Goal: Book appointment/travel/reservation

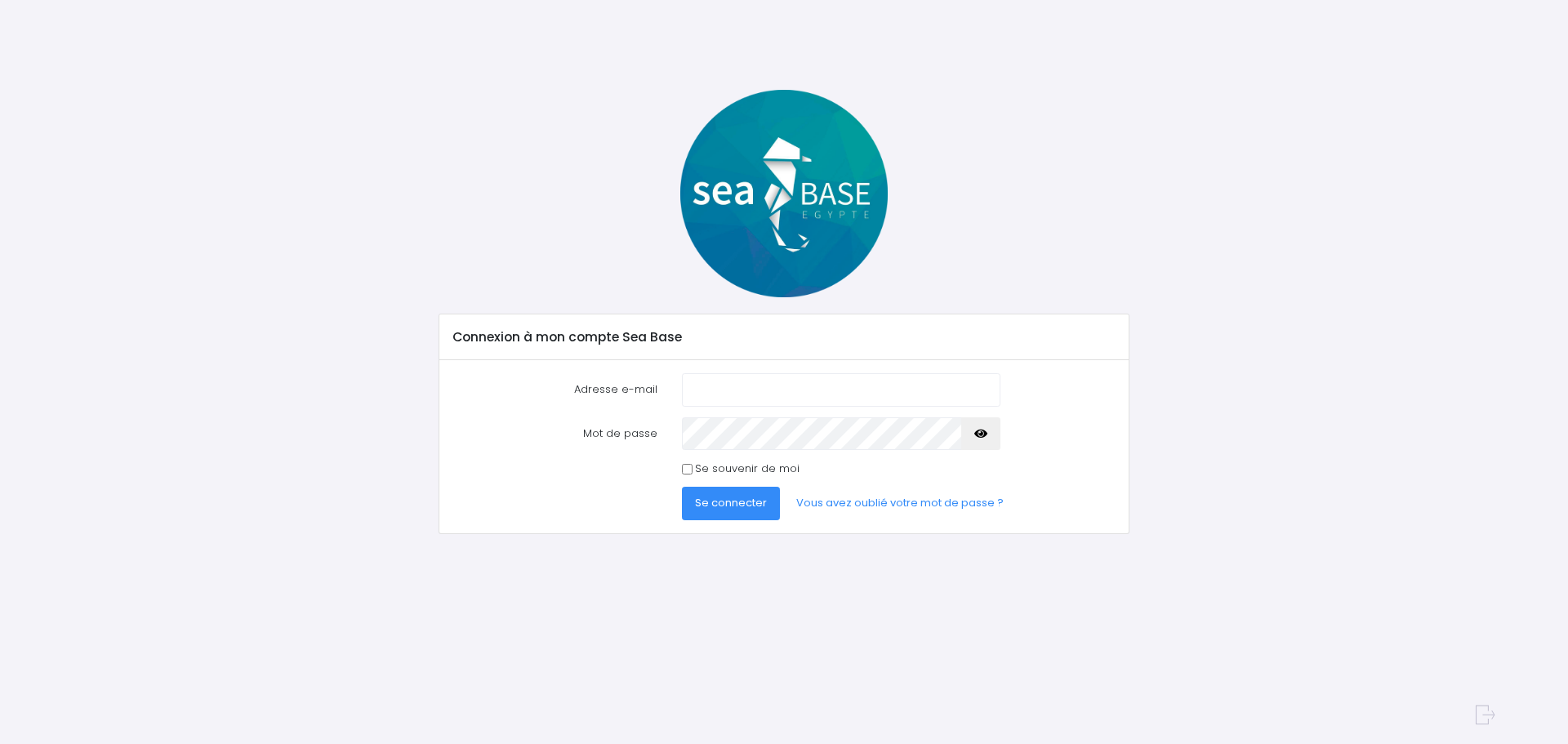
click at [824, 388] on input "Adresse e-mail" at bounding box center [841, 389] width 319 height 33
type input "[EMAIL_ADDRESS][DOMAIN_NAME]"
click at [758, 501] on span "Se connecter" at bounding box center [731, 502] width 72 height 16
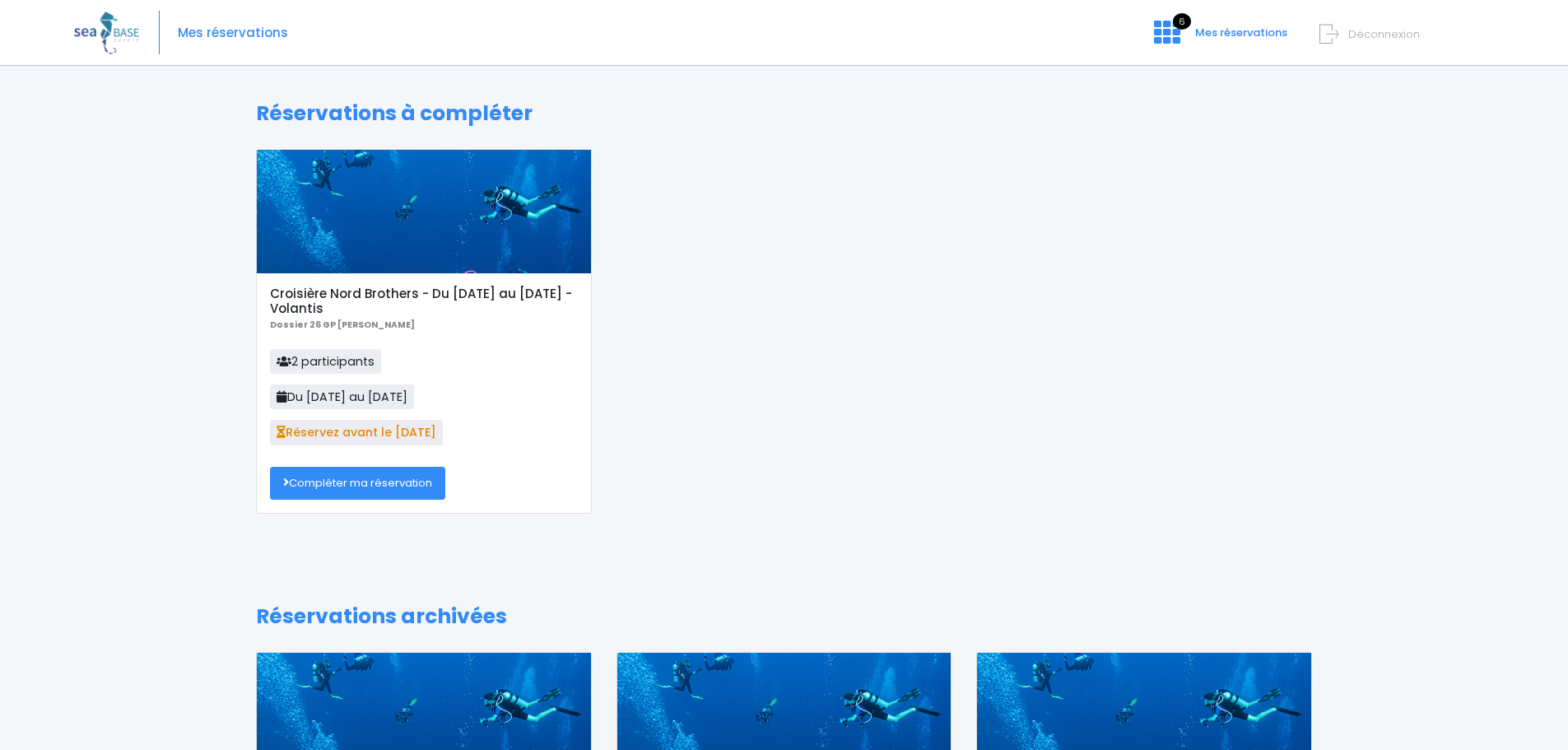
drag, startPoint x: 429, startPoint y: 477, endPoint x: 441, endPoint y: 482, distance: 13.0
click at [429, 477] on link "Compléter ma réservation" at bounding box center [357, 482] width 176 height 33
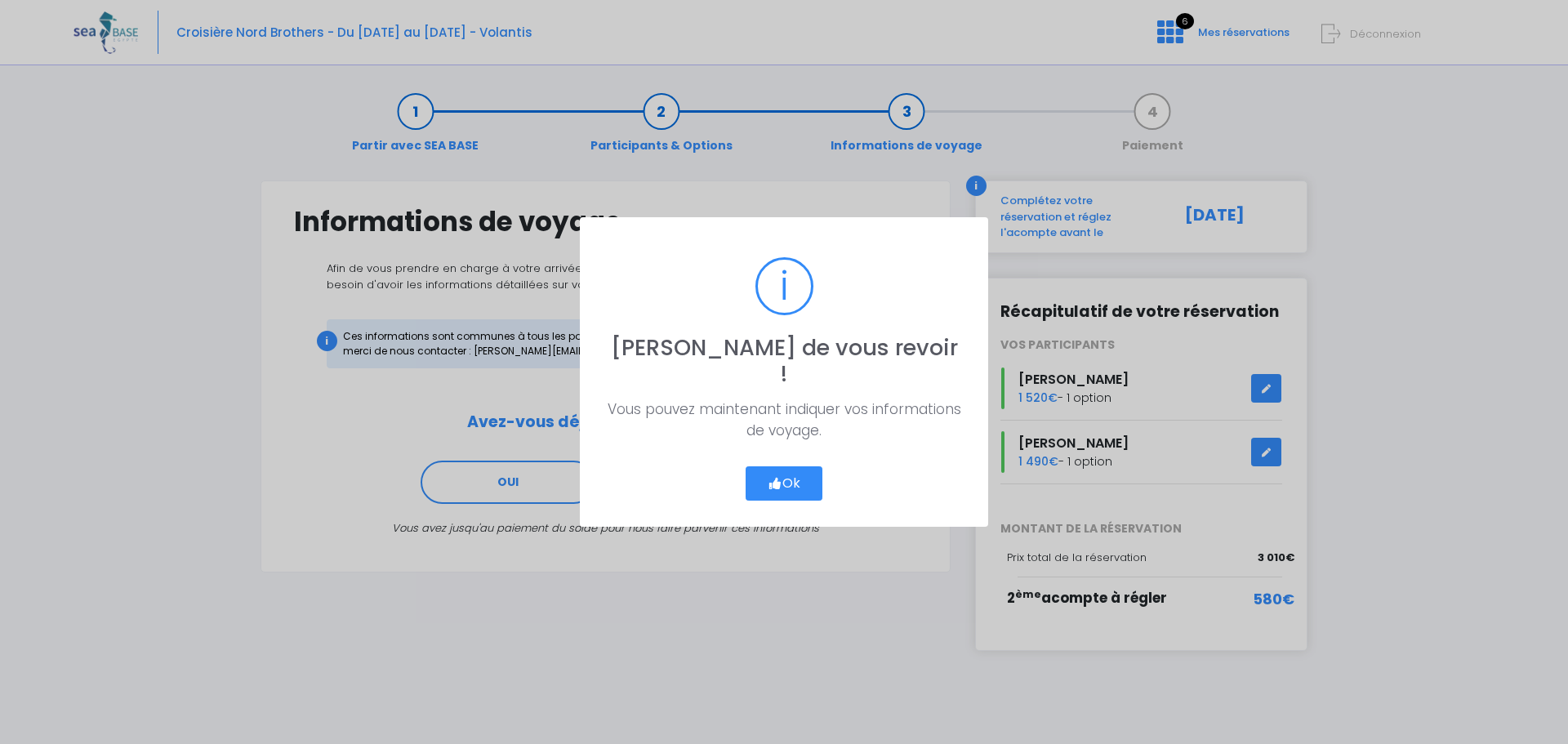
click at [793, 467] on button "Ok" at bounding box center [783, 483] width 77 height 34
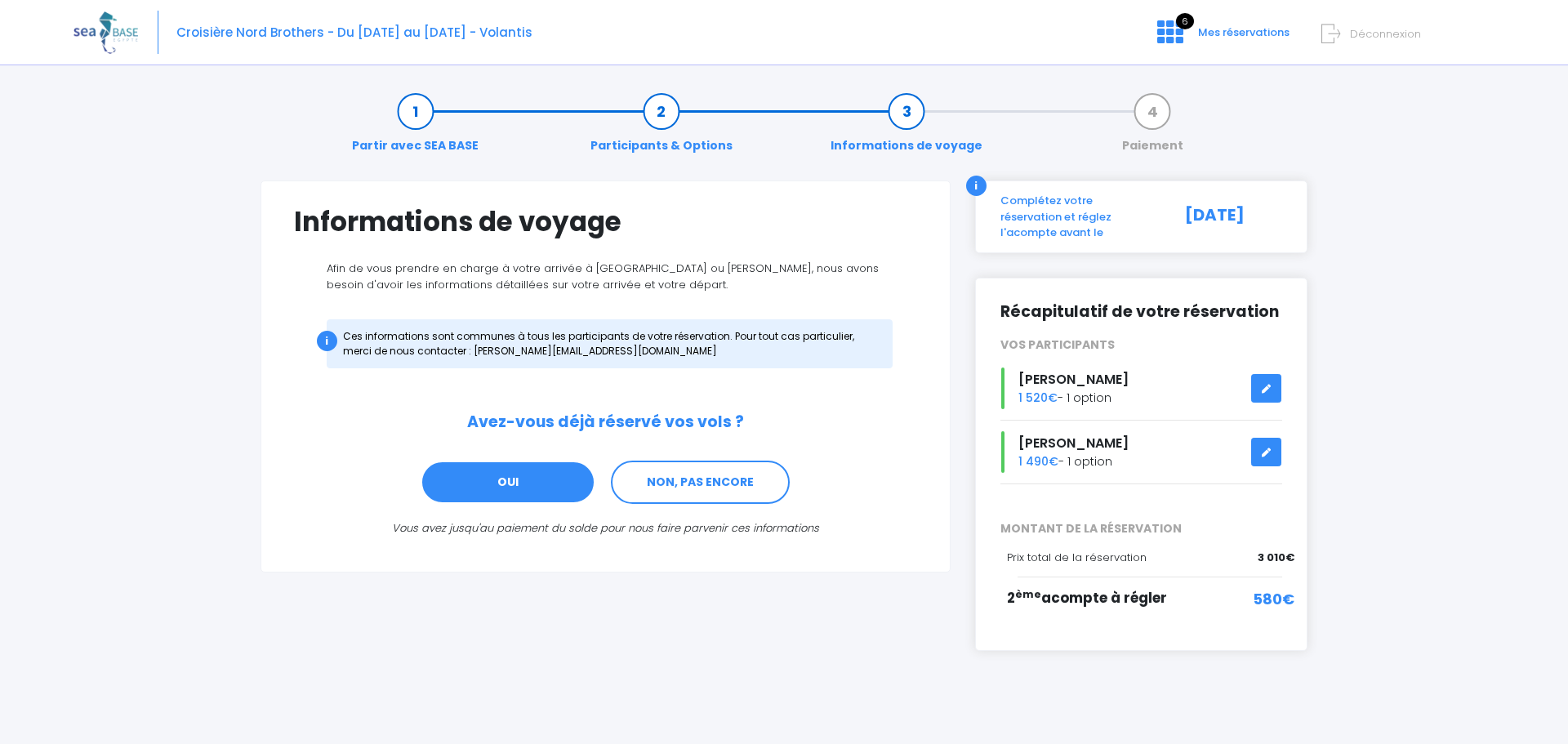
click at [520, 481] on link "OUI" at bounding box center [508, 482] width 175 height 44
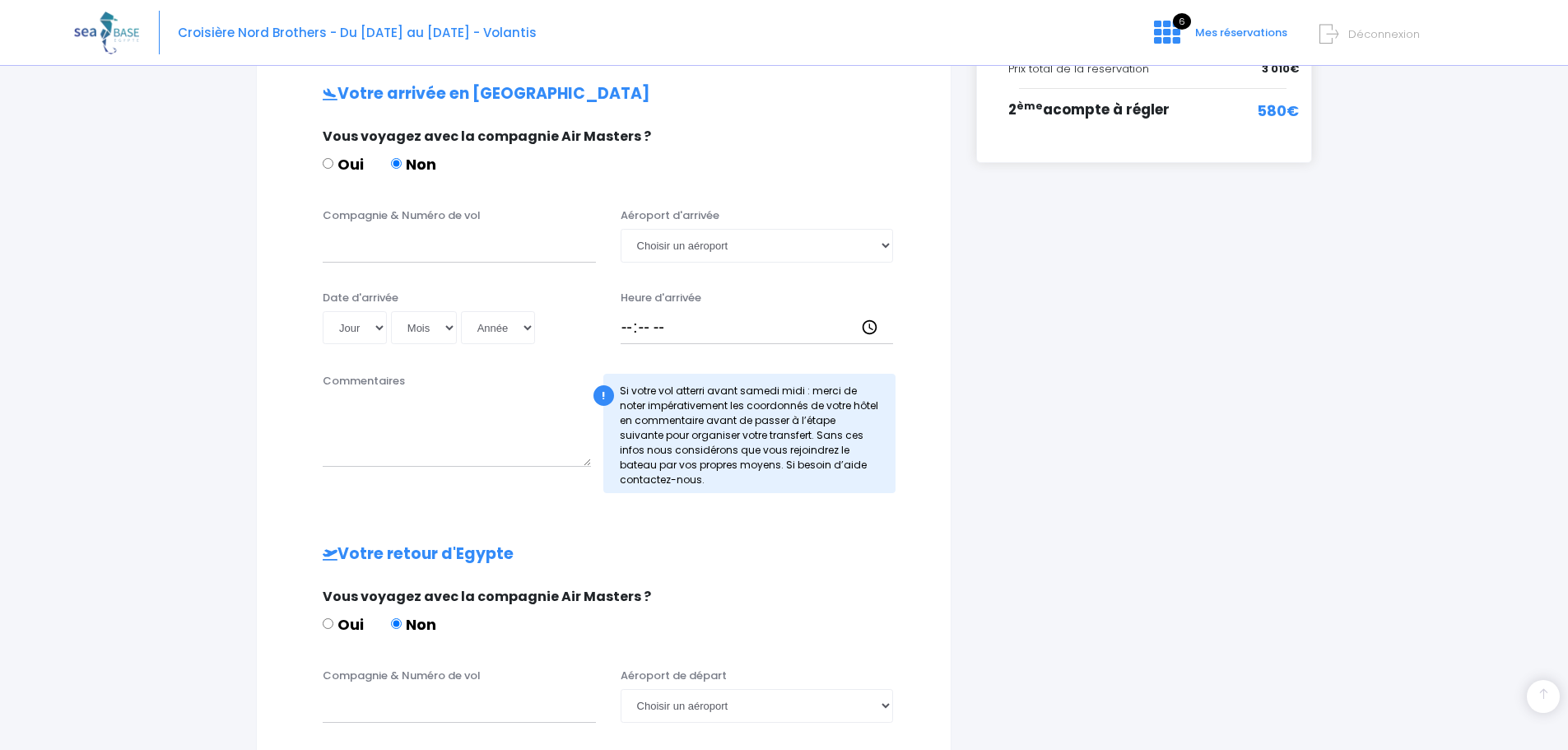
scroll to position [496, 0]
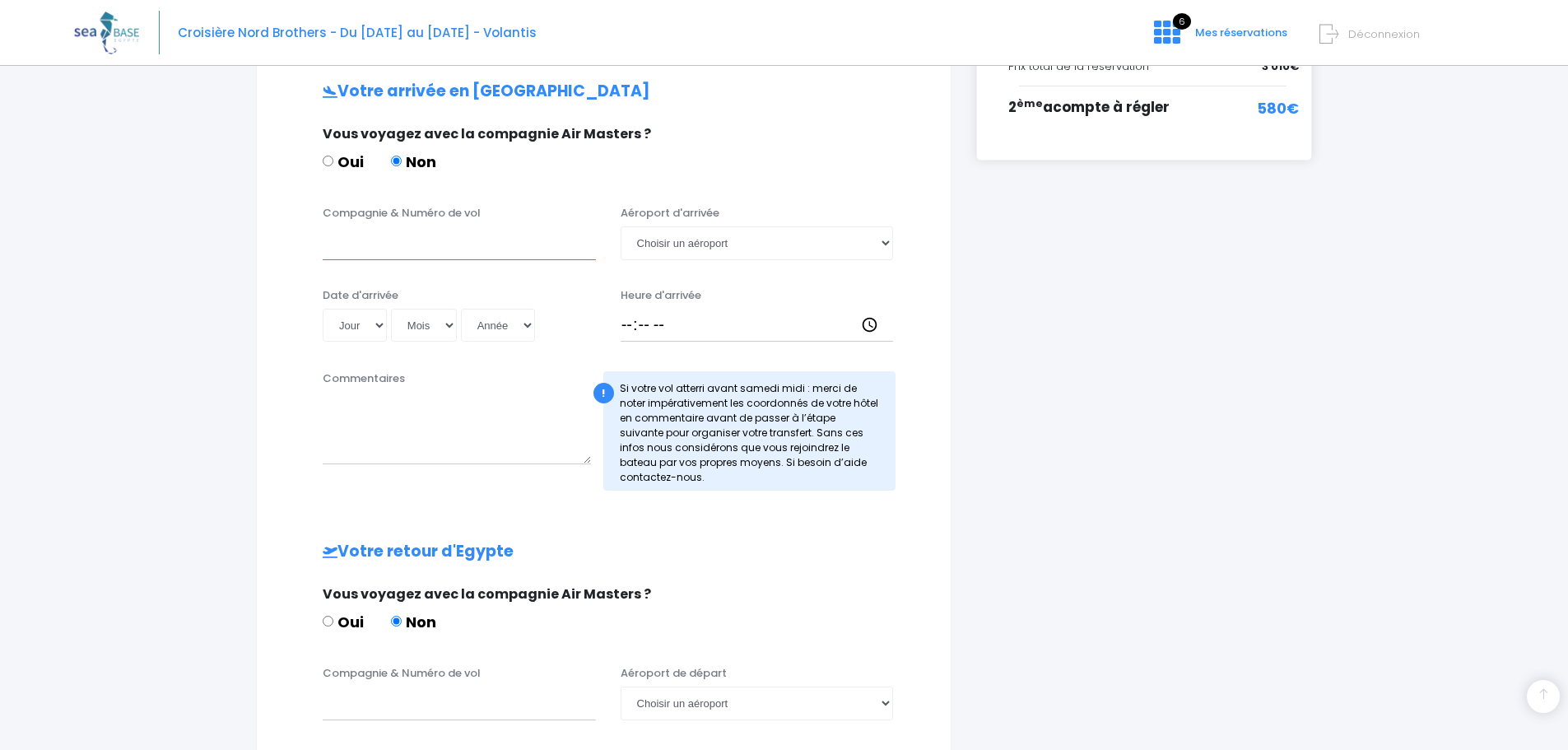
click at [404, 246] on input "Compagnie & Numéro de vol" at bounding box center [459, 242] width 273 height 33
type input "Transavia TO4340"
click at [684, 248] on select "Choisir un aéroport Hurghada Marsa Alam" at bounding box center [757, 242] width 273 height 33
select select "Hurghada"
click at [621, 226] on select "Choisir un aéroport Hurghada Marsa Alam" at bounding box center [757, 242] width 273 height 33
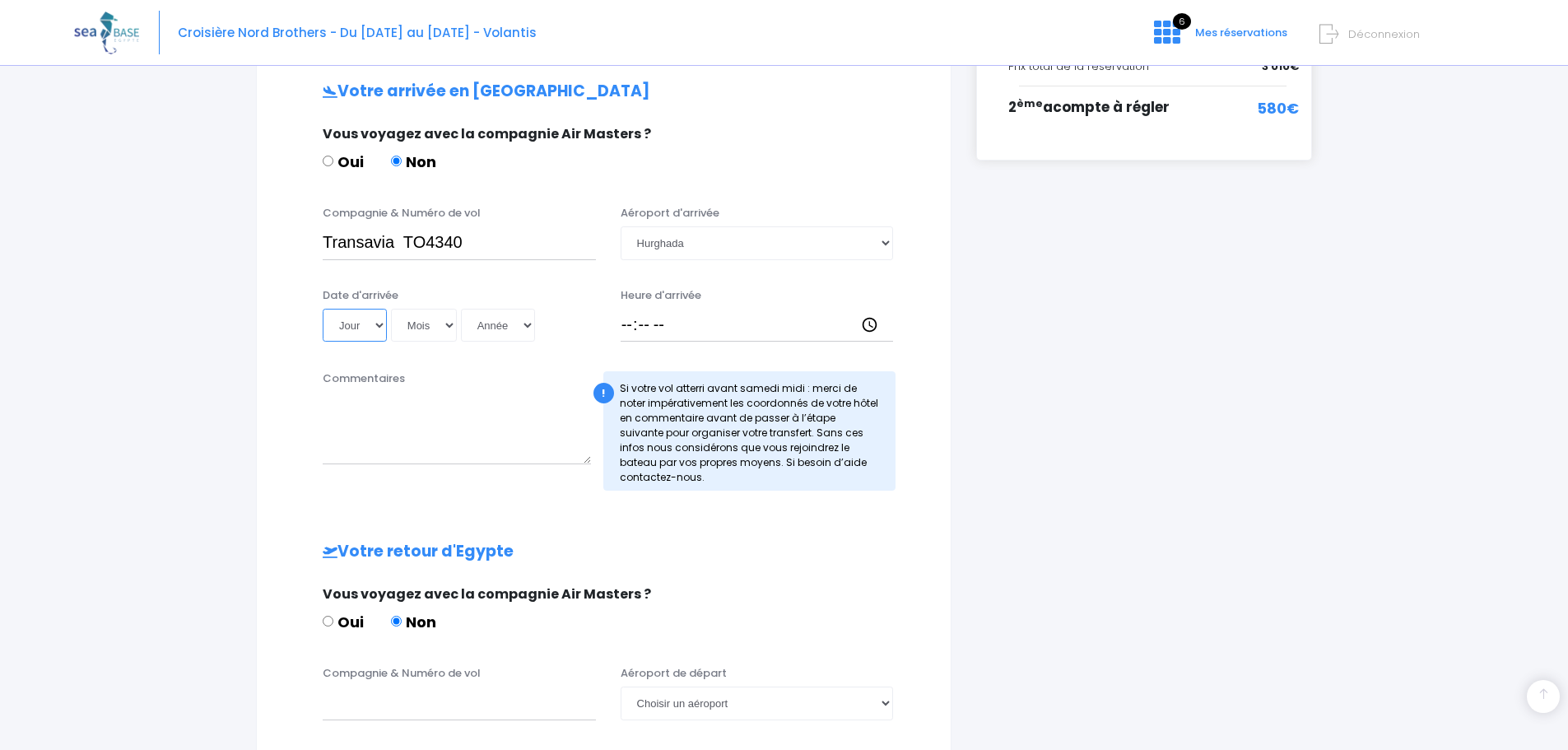
click at [375, 325] on select "Jour 01 02 03 04 05 06 07 08 09 10 11 12 13 14 15 16 17 18 19 20 21 22 23 24 25…" at bounding box center [355, 324] width 64 height 33
select select "20"
click at [323, 309] on select "Jour 01 02 03 04 05 06 07 08 09 10 11 12 13 14 15 16 17 18 19 20 21 22 23 24 25…" at bounding box center [355, 324] width 64 height 33
click at [445, 327] on select "Mois 01 02 03 04 05 06 07 08 09 10 11 12" at bounding box center [424, 324] width 66 height 33
select select "06"
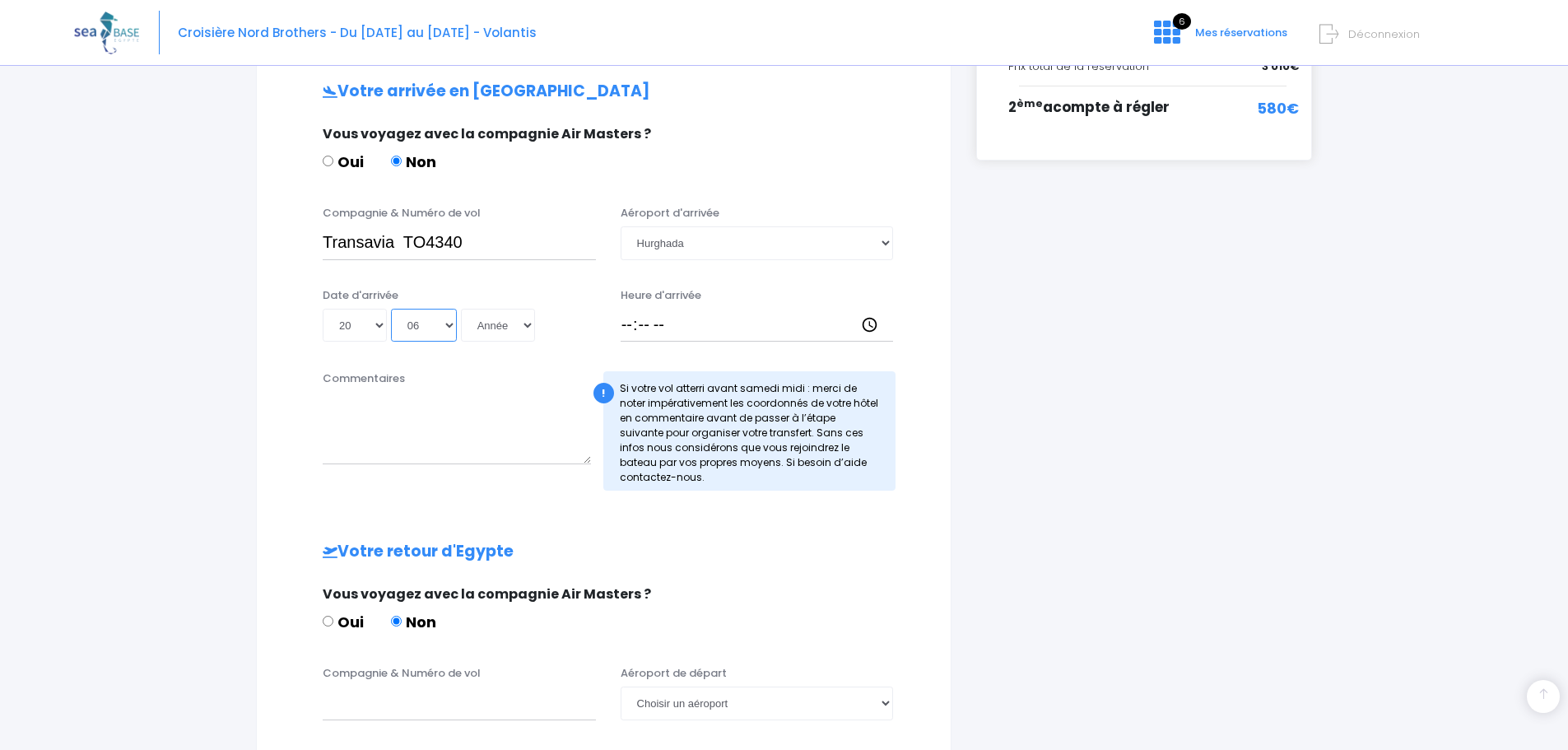
click at [391, 309] on select "Mois 01 02 03 04 05 06 07 08 09 10 11 12" at bounding box center [424, 324] width 66 height 33
click at [523, 323] on select "Année 2045 2044 2043 2042 2041 2040 2039 2038 2037 2036 2035 2034 2033 2032 203…" at bounding box center [498, 324] width 74 height 33
select select "2026"
click at [461, 309] on select "Année 2045 2044 2043 2042 2041 2040 2039 2038 2037 2036 2035 2034 2033 2032 203…" at bounding box center [498, 324] width 74 height 33
type input "2026-06-20"
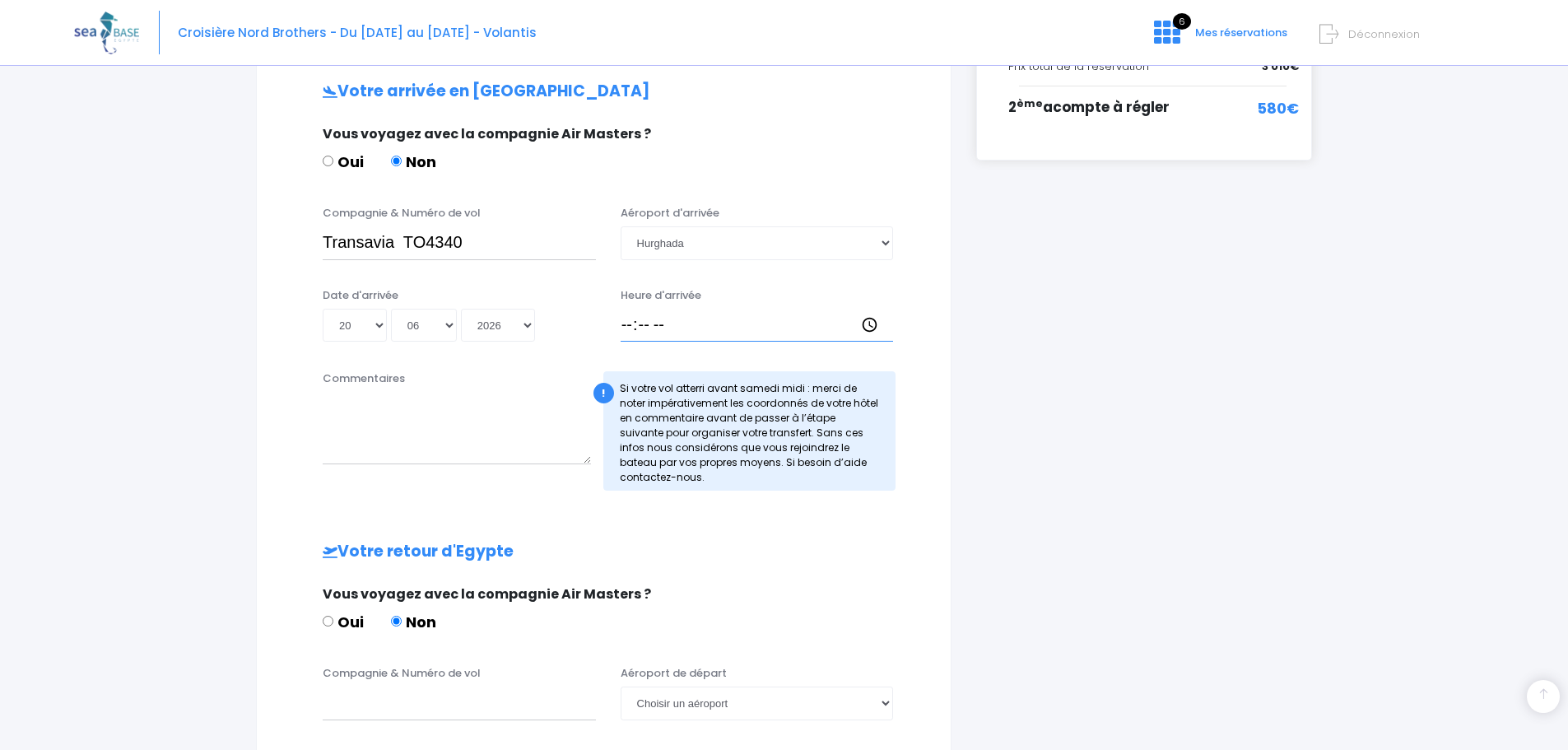
click at [627, 326] on input "Heure d'arrivée" at bounding box center [757, 324] width 273 height 33
type input "16:15"
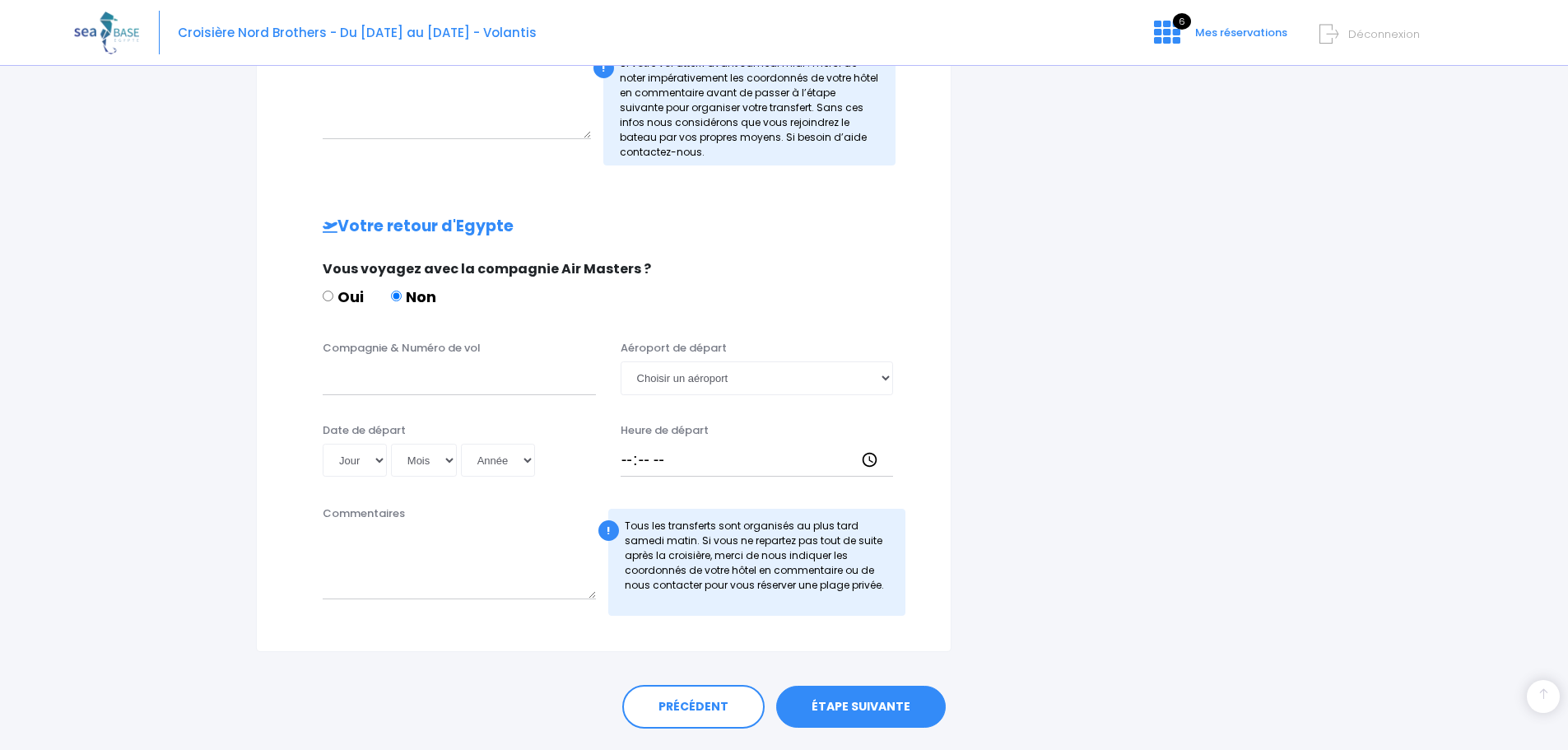
scroll to position [824, 0]
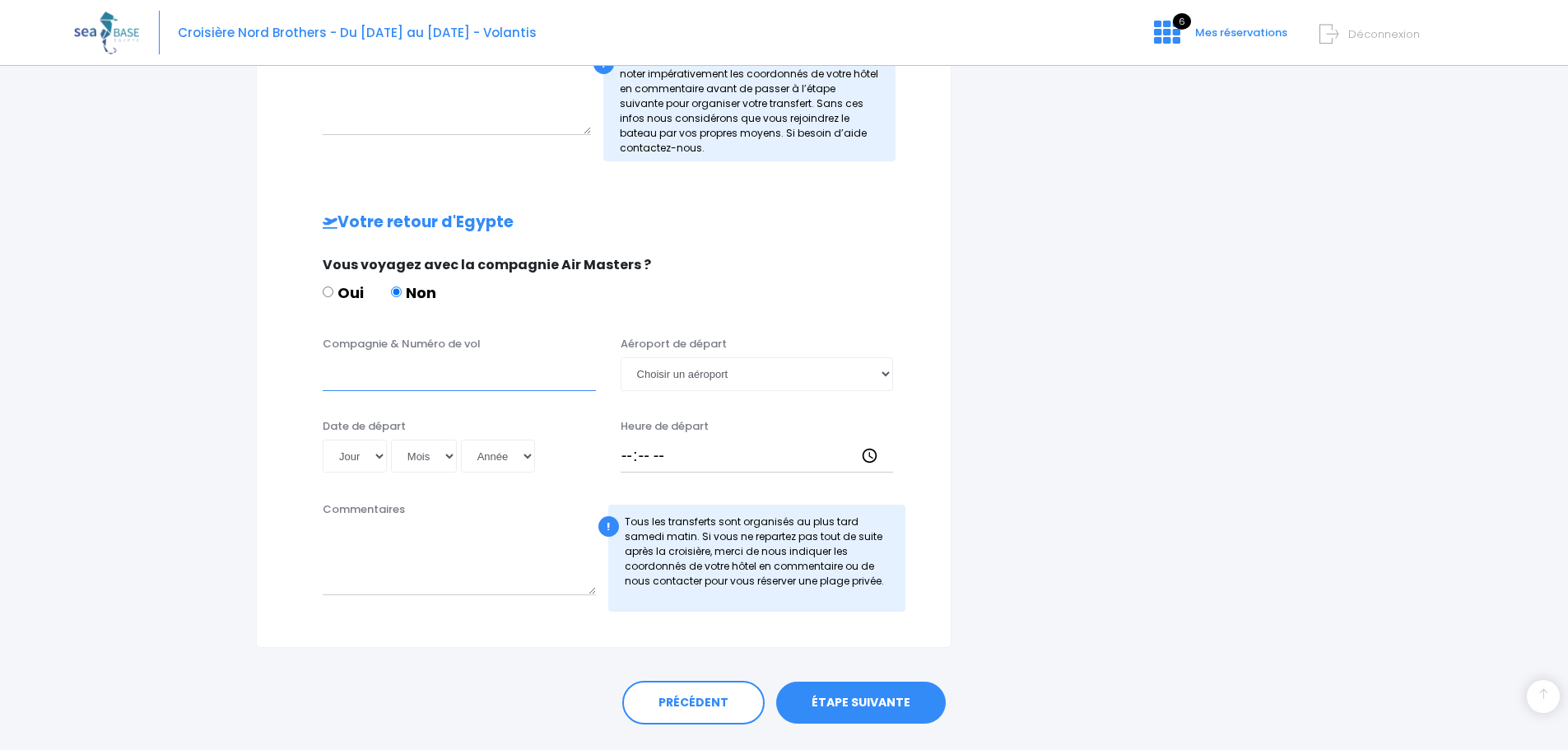
click at [388, 379] on input "Compagnie & Numéro de vol" at bounding box center [459, 373] width 273 height 33
type input "TRANSAVIA TO4341"
click at [375, 457] on select "Jour 01 02 03 04 05 06 07 08 09 10 11 12 13 14 15 16 17 18 19 20 21 22 23 24 25…" at bounding box center [355, 456] width 64 height 33
select select "27"
click at [323, 440] on select "Jour 01 02 03 04 05 06 07 08 09 10 11 12 13 14 15 16 17 18 19 20 21 22 23 24 25…" at bounding box center [355, 456] width 64 height 33
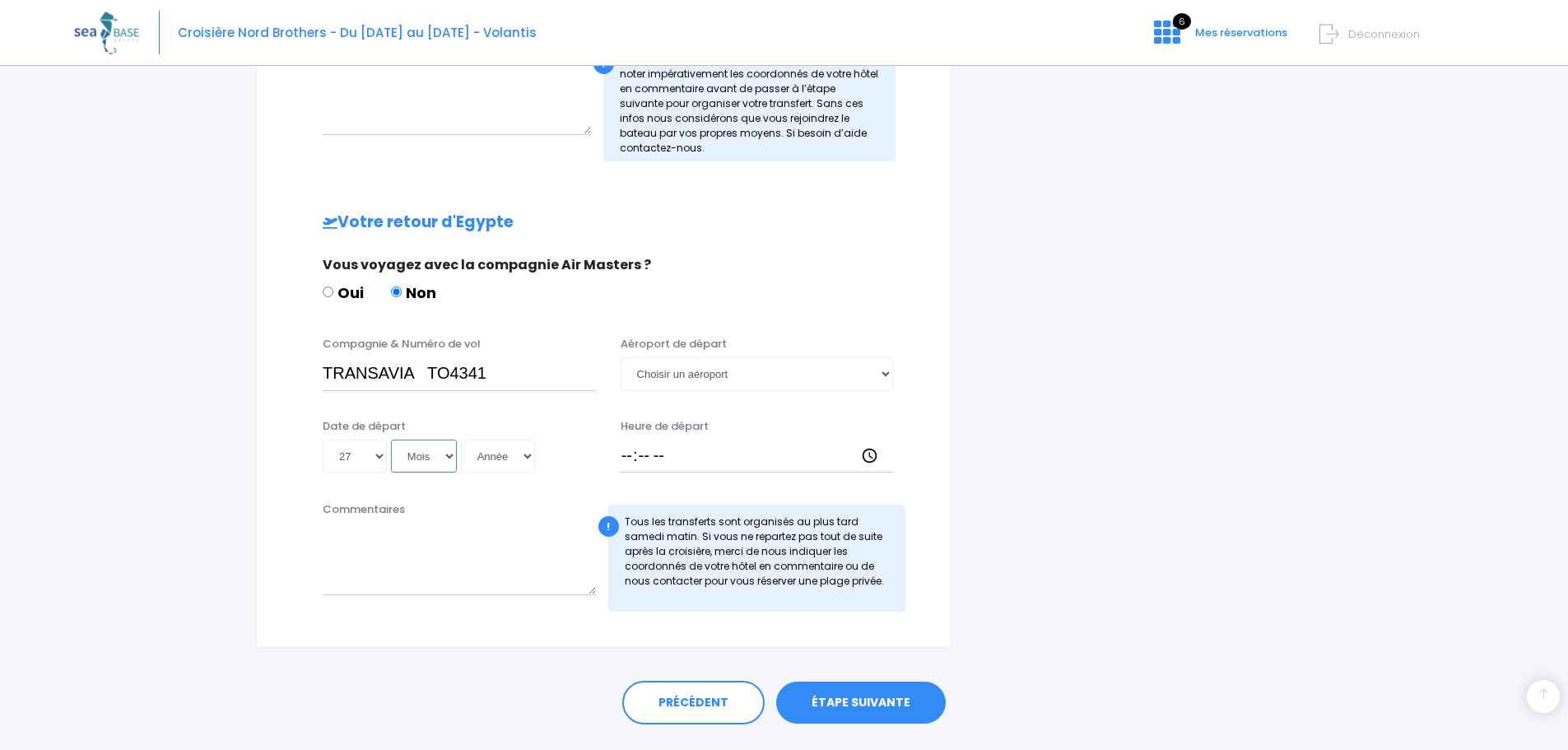
click at [448, 458] on select "Mois 01 02 03 04 05 06 07 08 09 10 11 12" at bounding box center [424, 456] width 66 height 33
select select "06"
click at [391, 440] on select "Mois 01 02 03 04 05 06 07 08 09 10 11 12" at bounding box center [424, 456] width 66 height 33
click at [526, 458] on select "Année 2045 2044 2043 2042 2041 2040 2039 2038 2037 2036 2035 2034 2033 2032 203…" at bounding box center [498, 456] width 74 height 33
select select "2026"
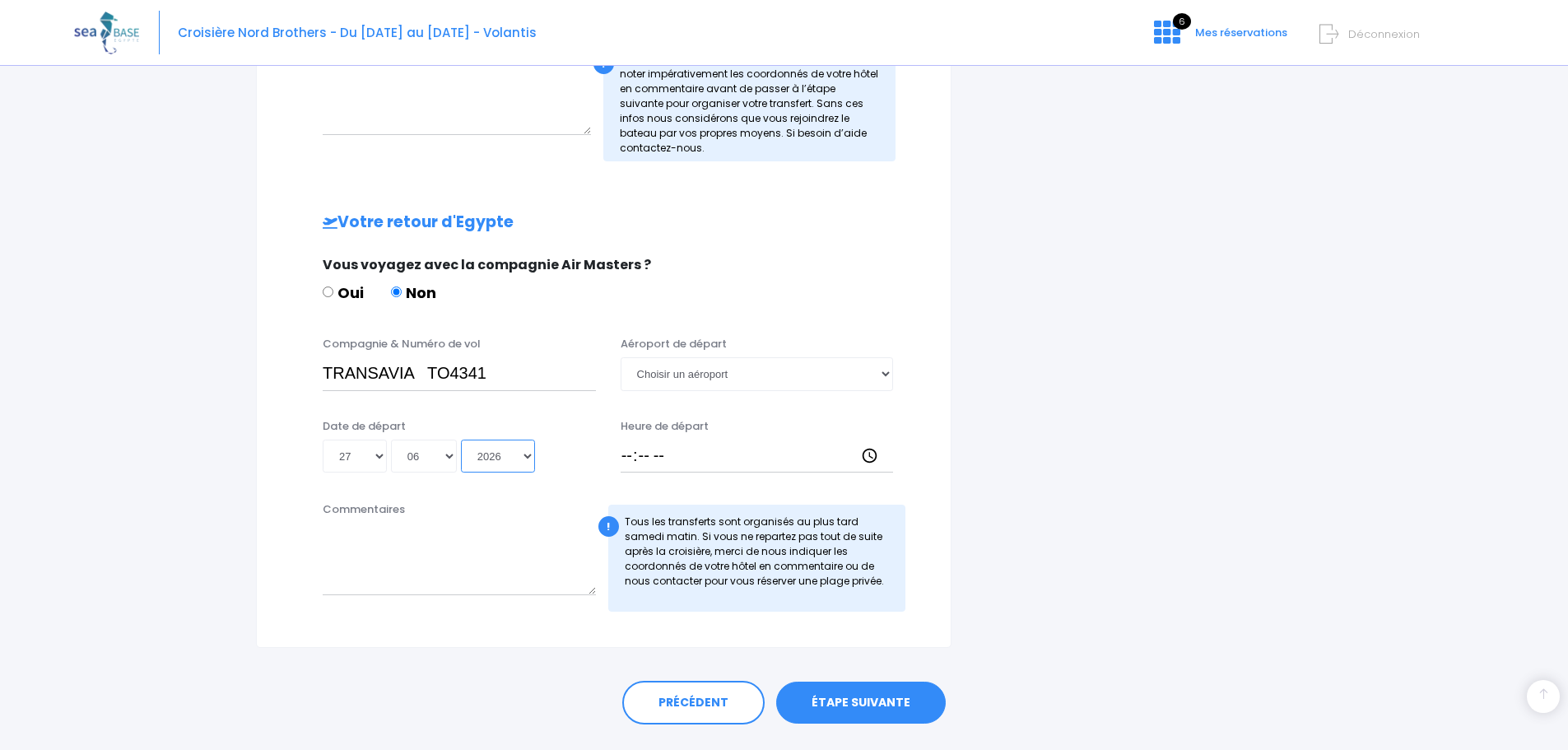
click at [461, 440] on select "Année 2045 2044 2043 2042 2041 2040 2039 2038 2037 2036 2035 2034 2033 2032 203…" at bounding box center [498, 456] width 74 height 33
type input "2026-06-27"
click at [887, 375] on select "Choisir un aéroport Hurghada Marsa Alam" at bounding box center [757, 373] width 273 height 33
select select "Hurghada"
click at [621, 357] on select "Choisir un aéroport Hurghada Marsa Alam" at bounding box center [757, 373] width 273 height 33
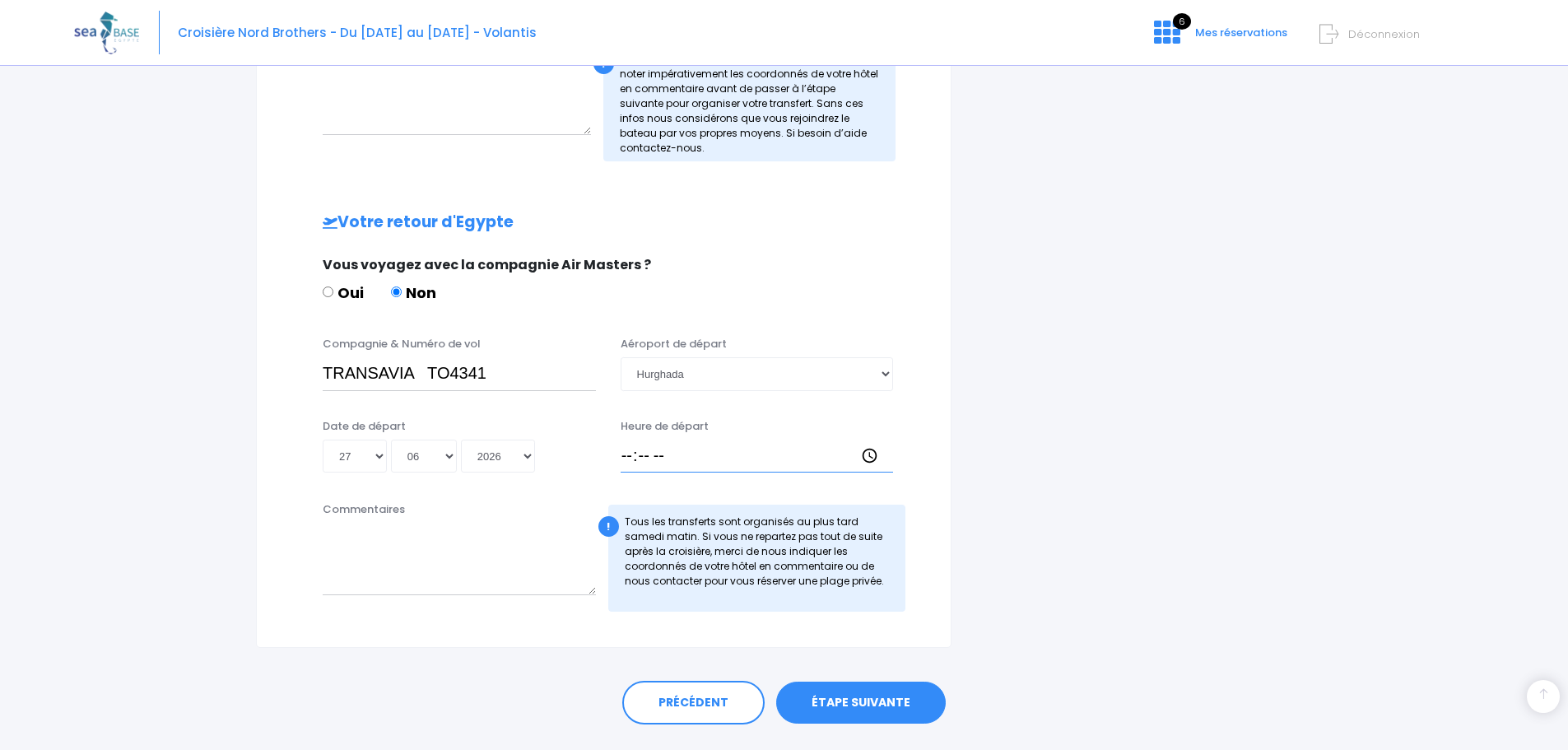
click at [625, 462] on input "Heure de départ" at bounding box center [757, 456] width 273 height 33
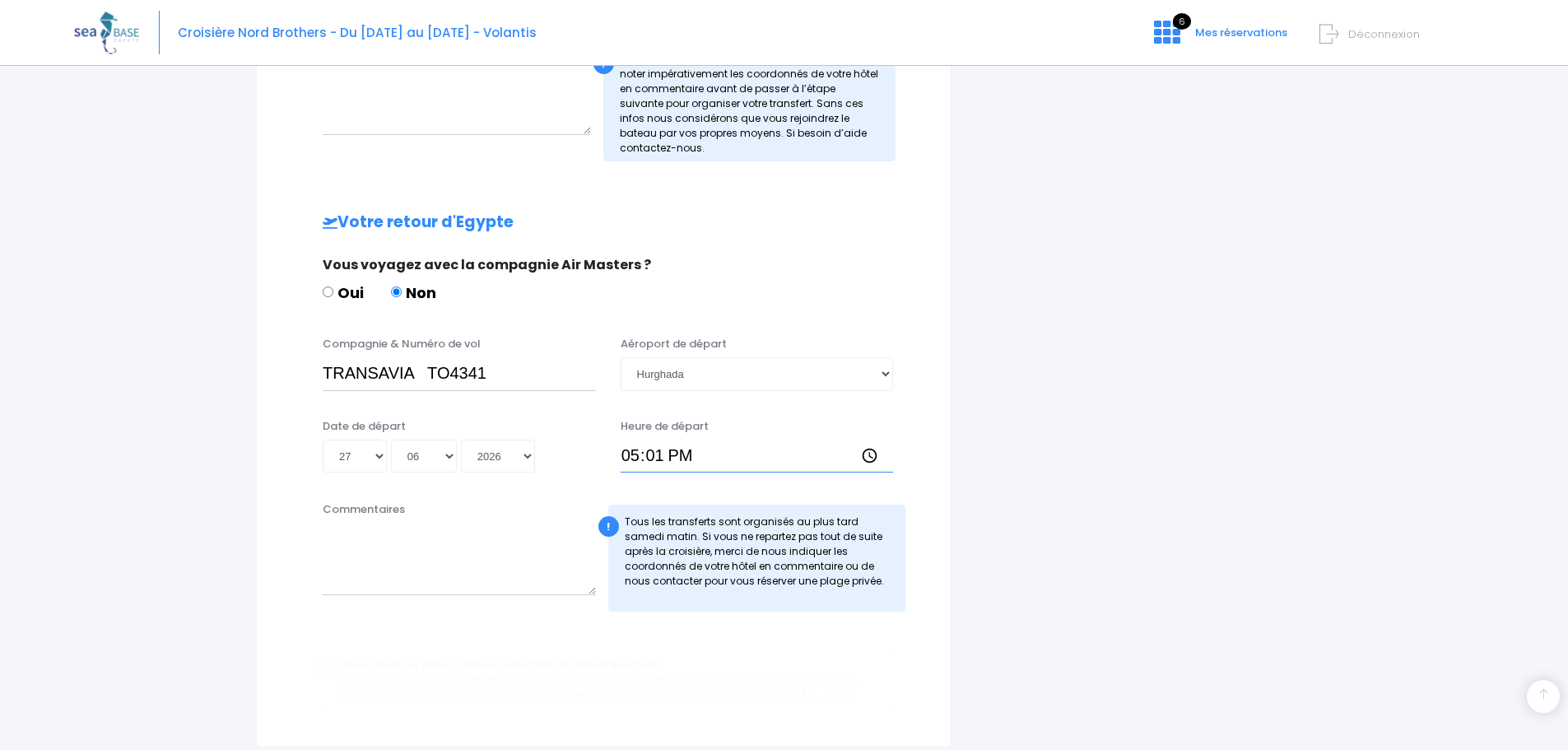
type input "17:15"
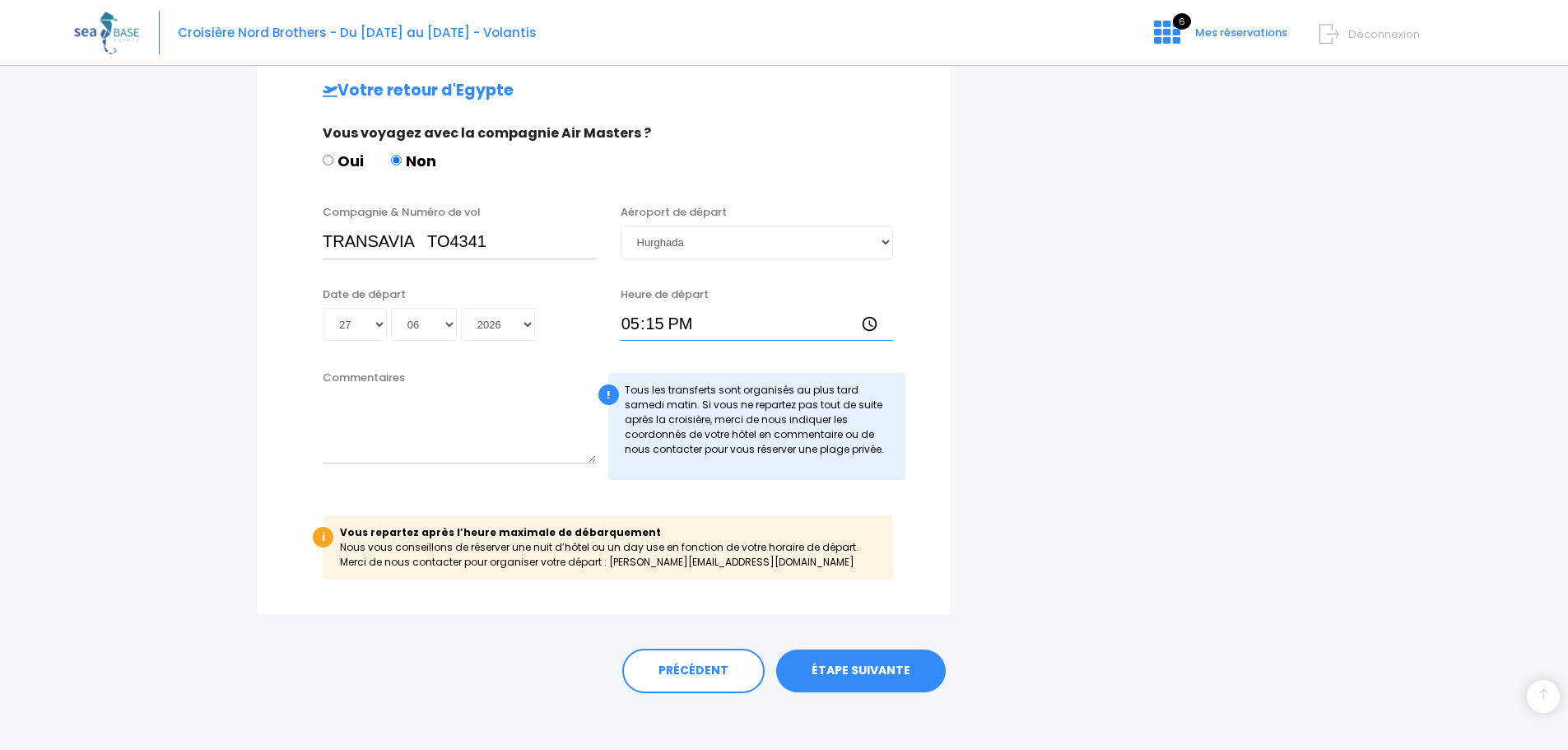
scroll to position [965, 0]
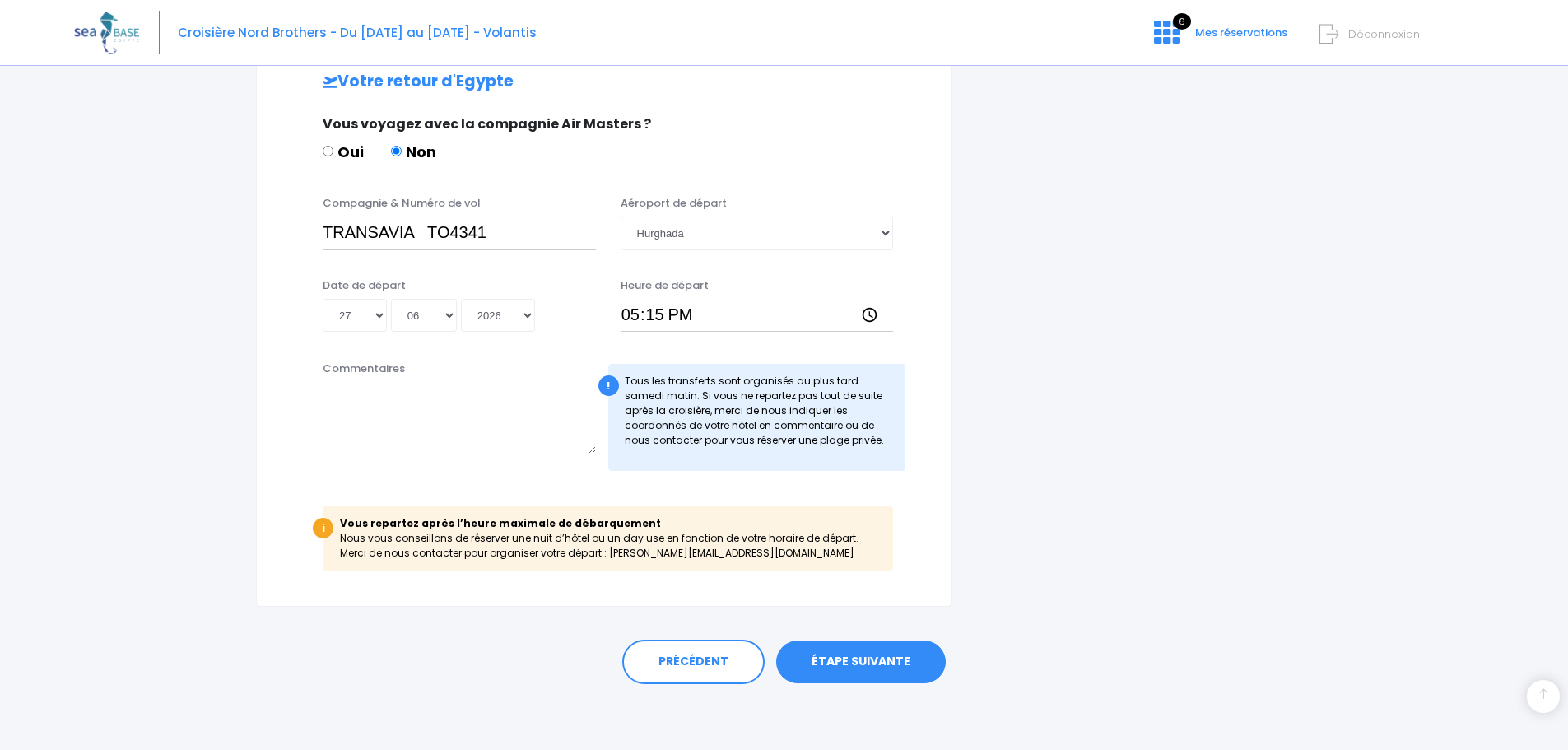
click at [824, 655] on link "ÉTAPE SUIVANTE" at bounding box center [860, 661] width 169 height 43
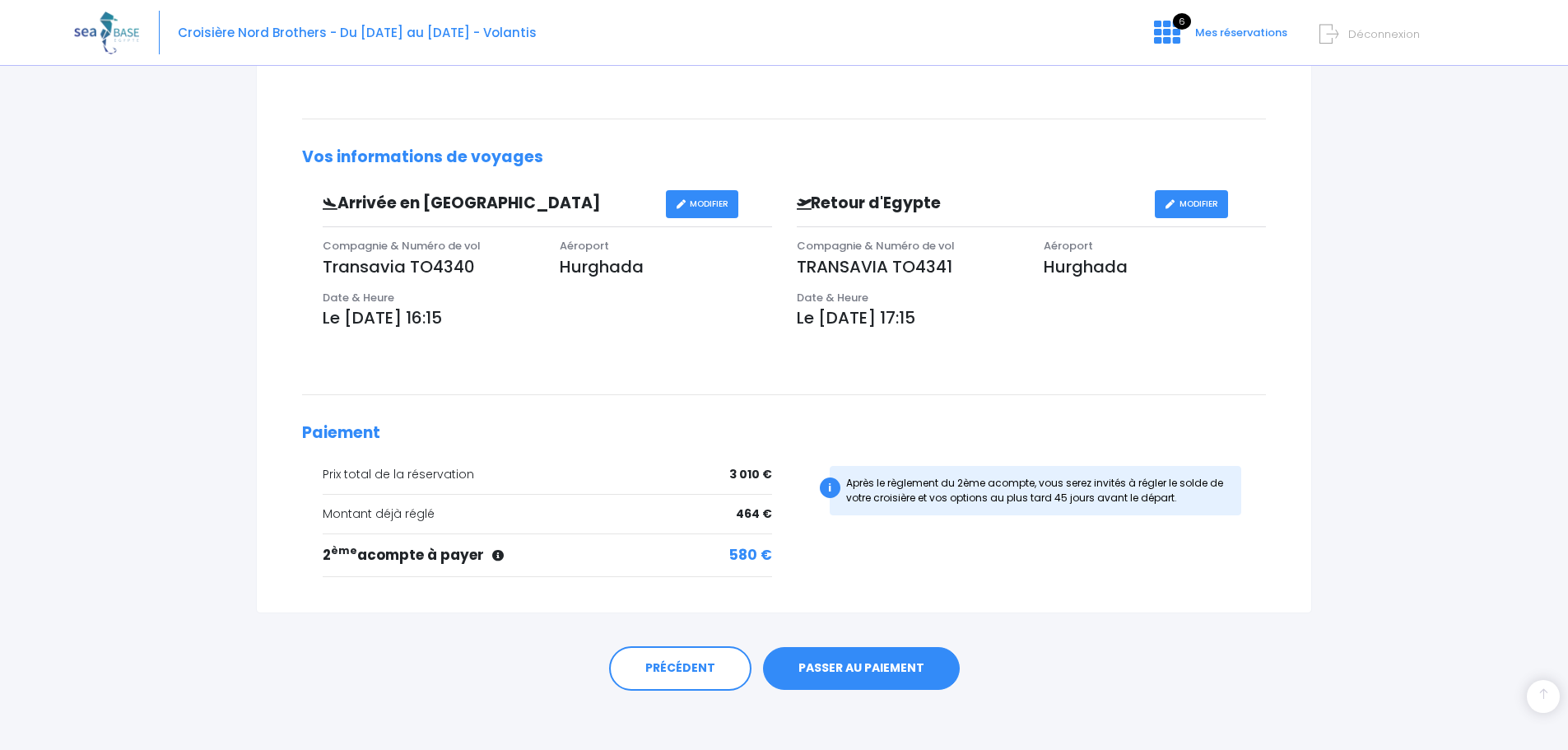
scroll to position [437, 0]
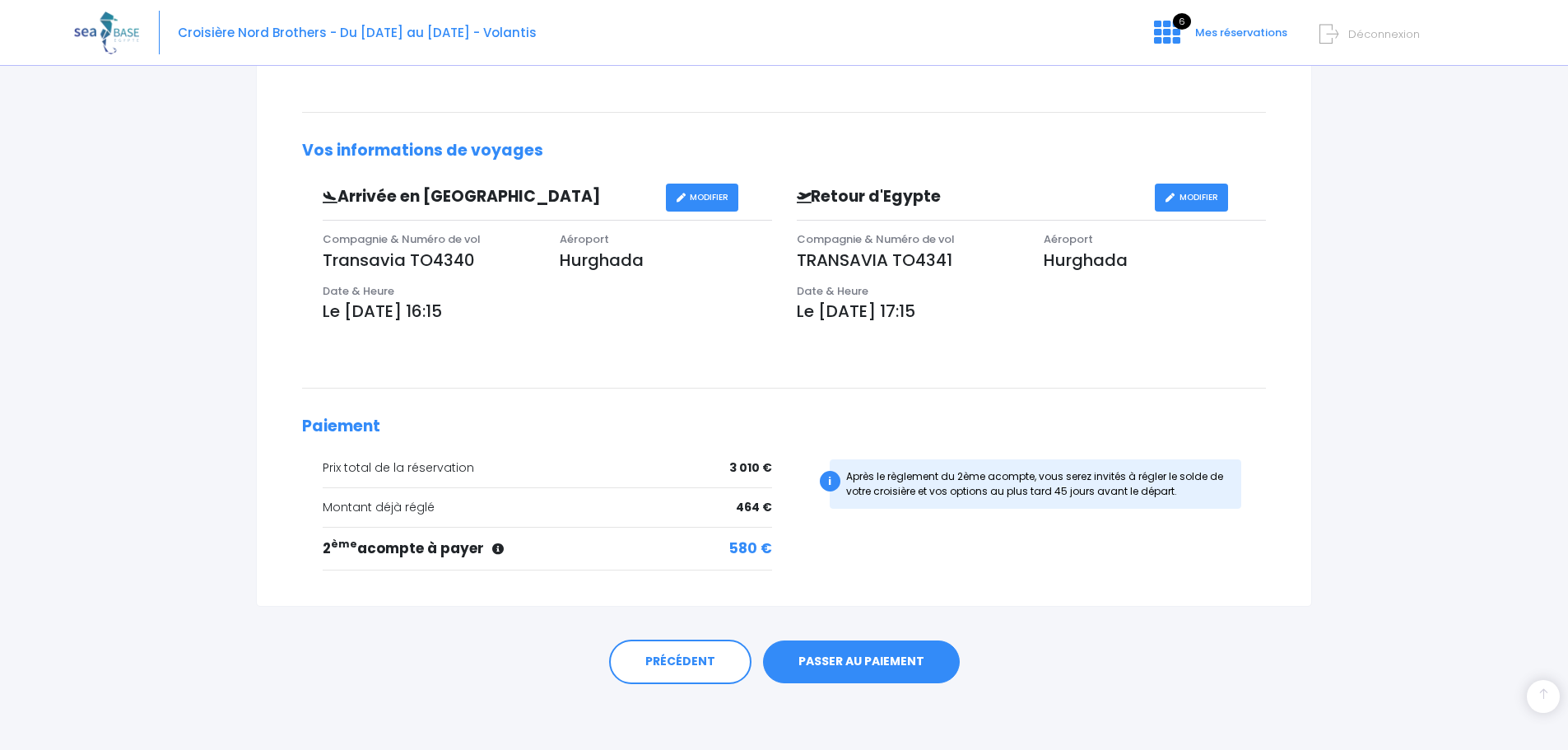
click at [834, 656] on link "PASSER AU PAIEMENT" at bounding box center [861, 661] width 197 height 43
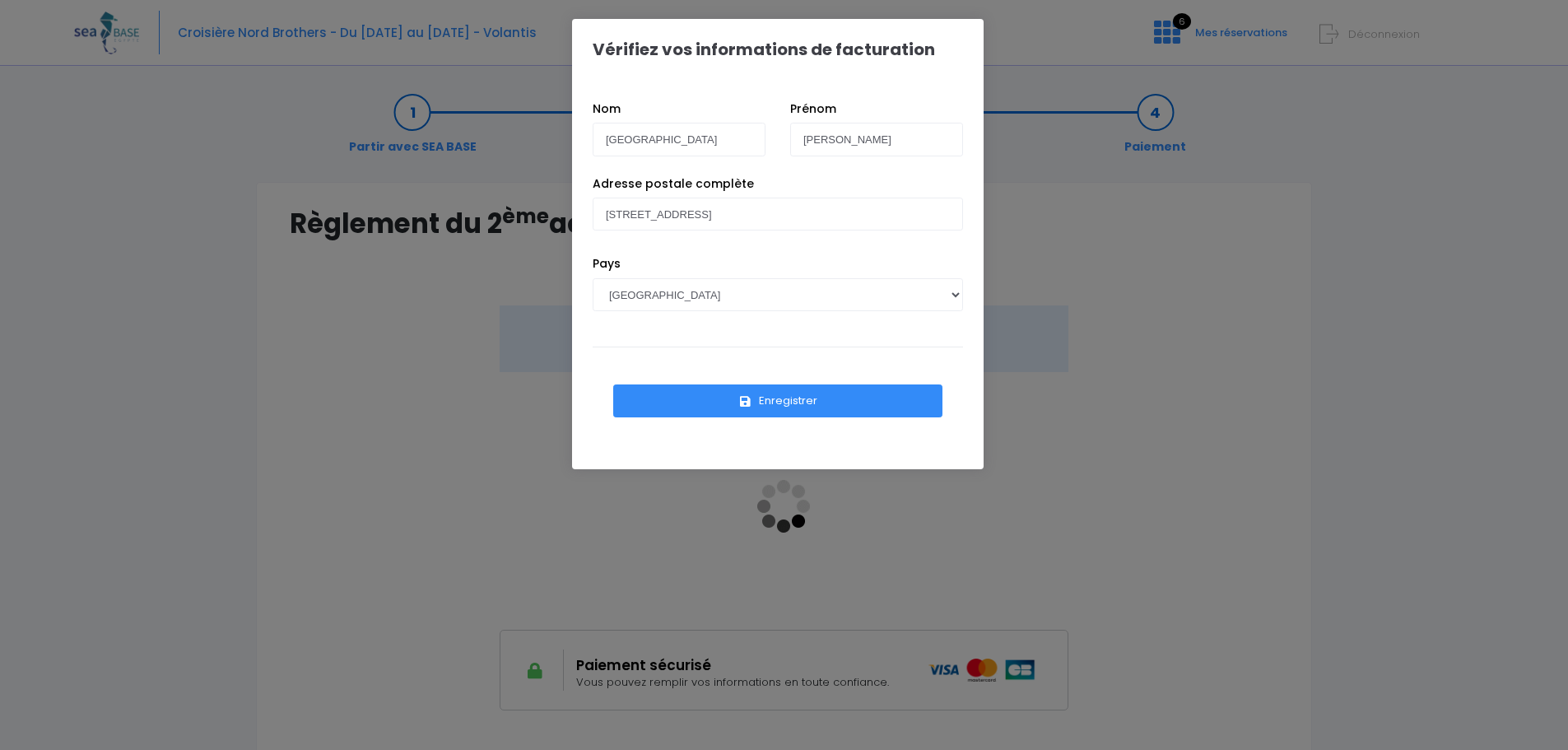
click at [803, 394] on button "Enregistrer" at bounding box center [777, 400] width 329 height 33
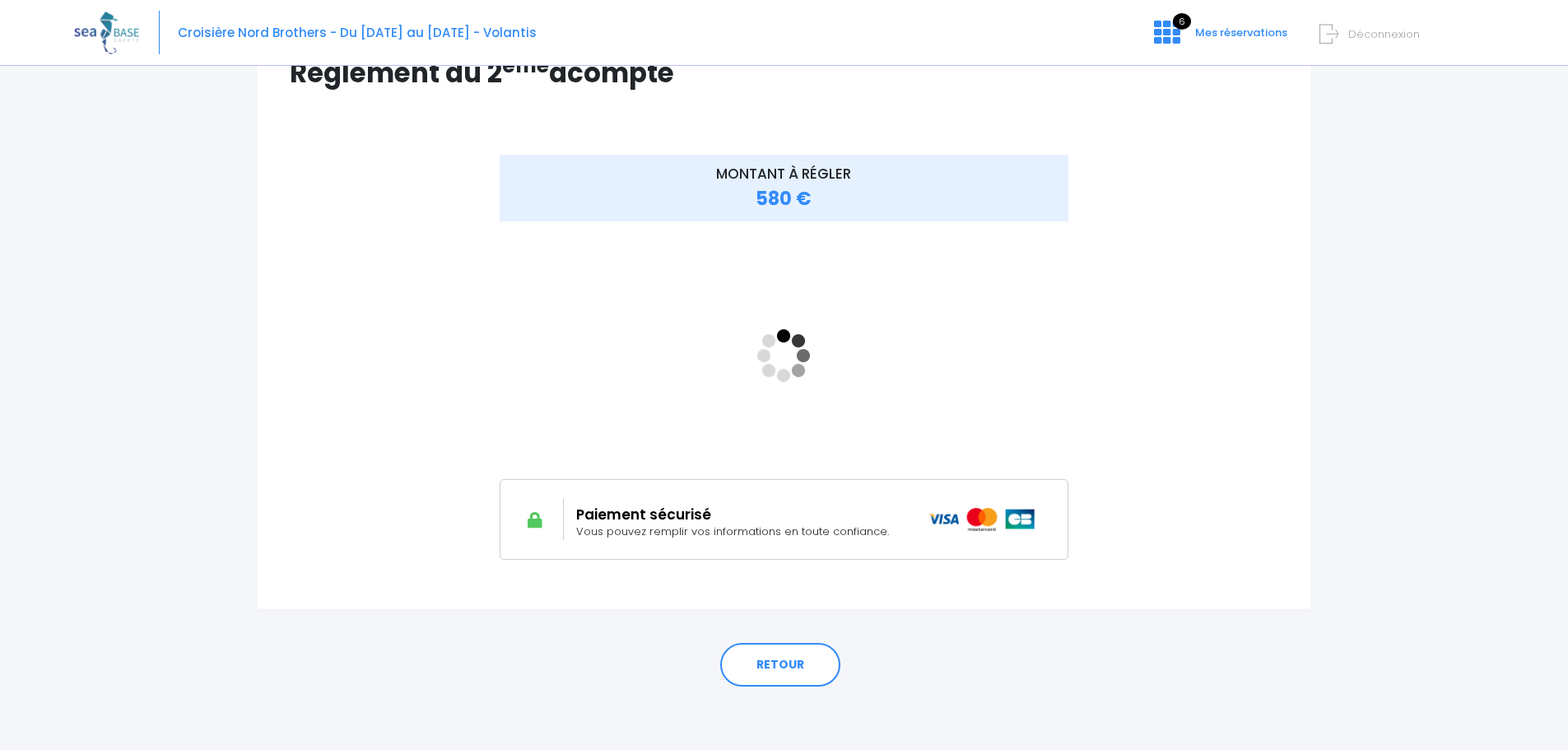
scroll to position [153, 0]
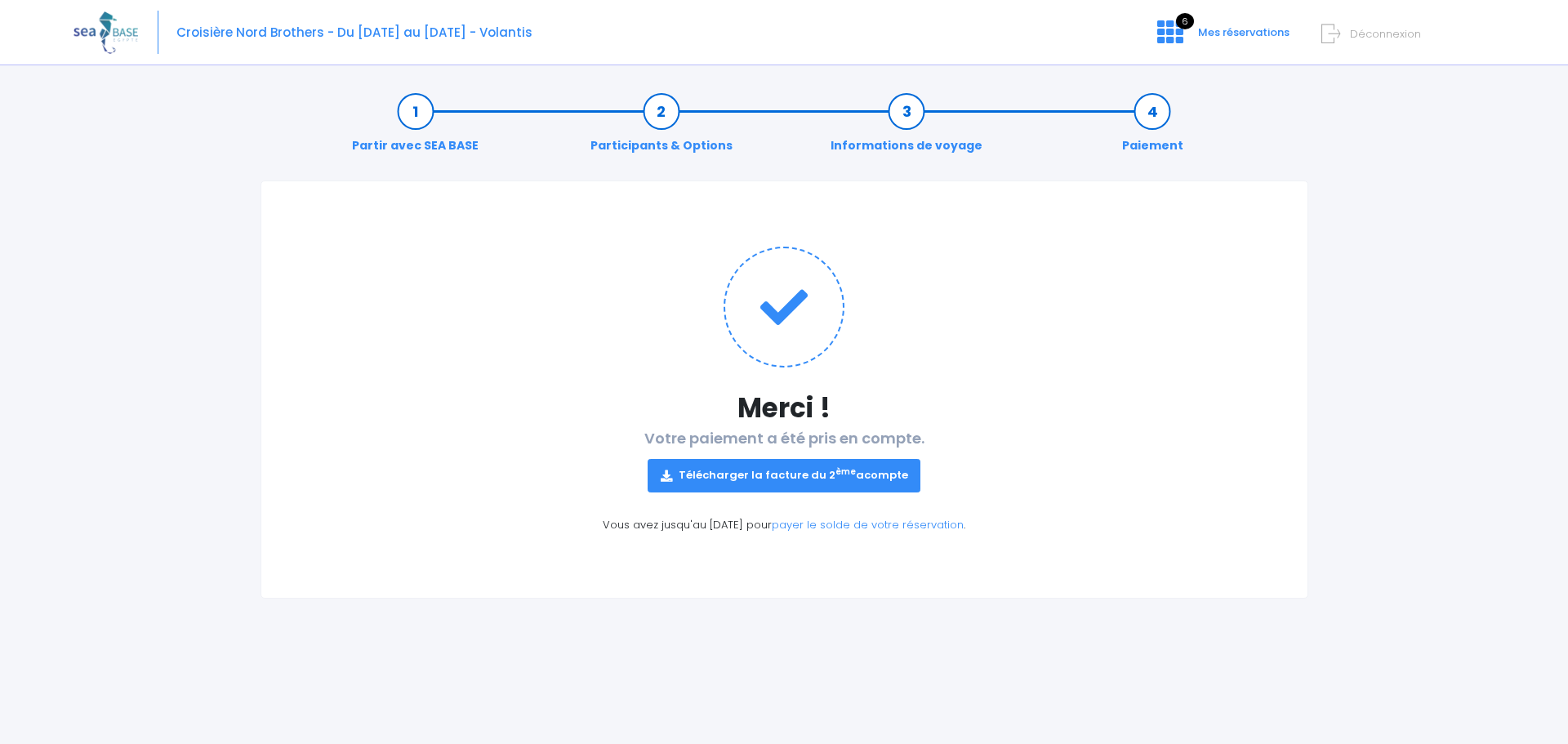
click at [796, 470] on link "Télécharger la facture du 2 ème acompte" at bounding box center [784, 475] width 274 height 33
